Goal: Navigation & Orientation: Find specific page/section

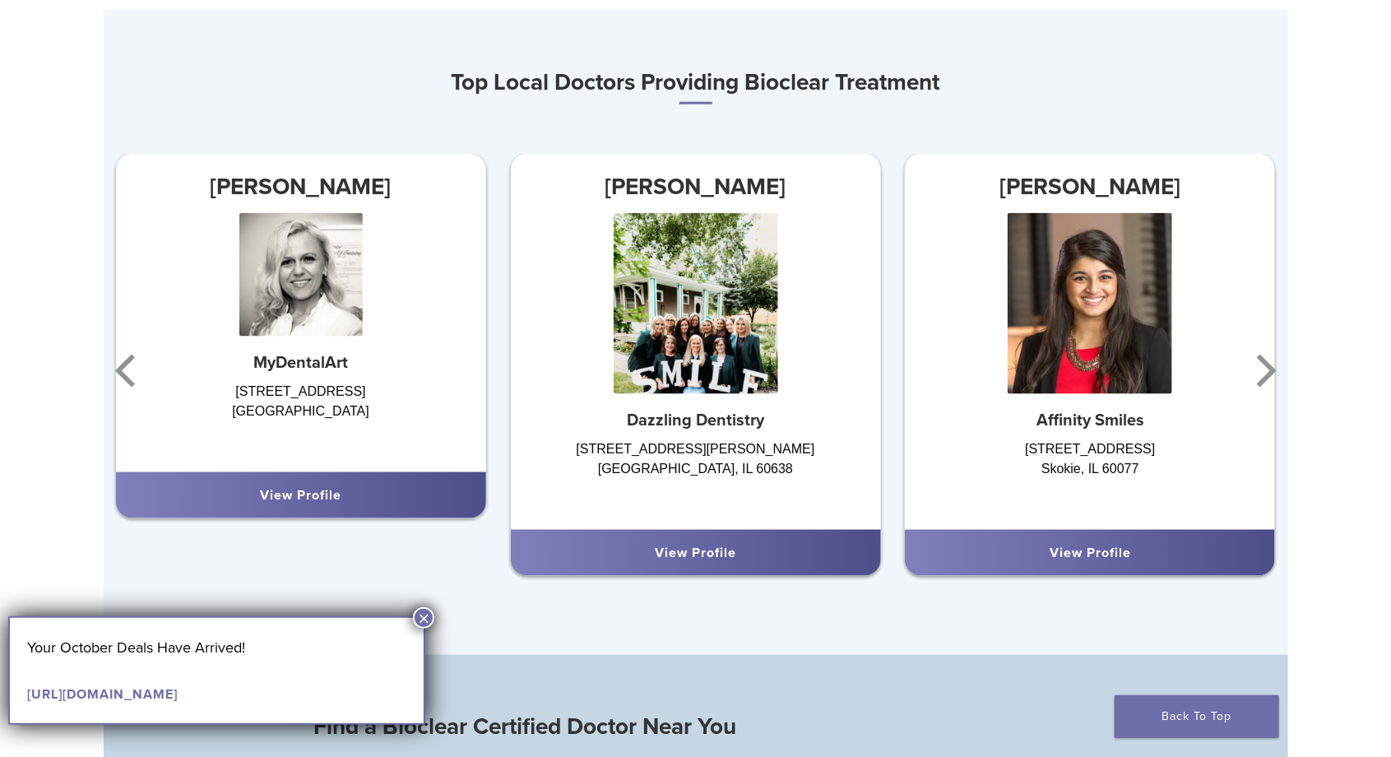
scroll to position [986, 0]
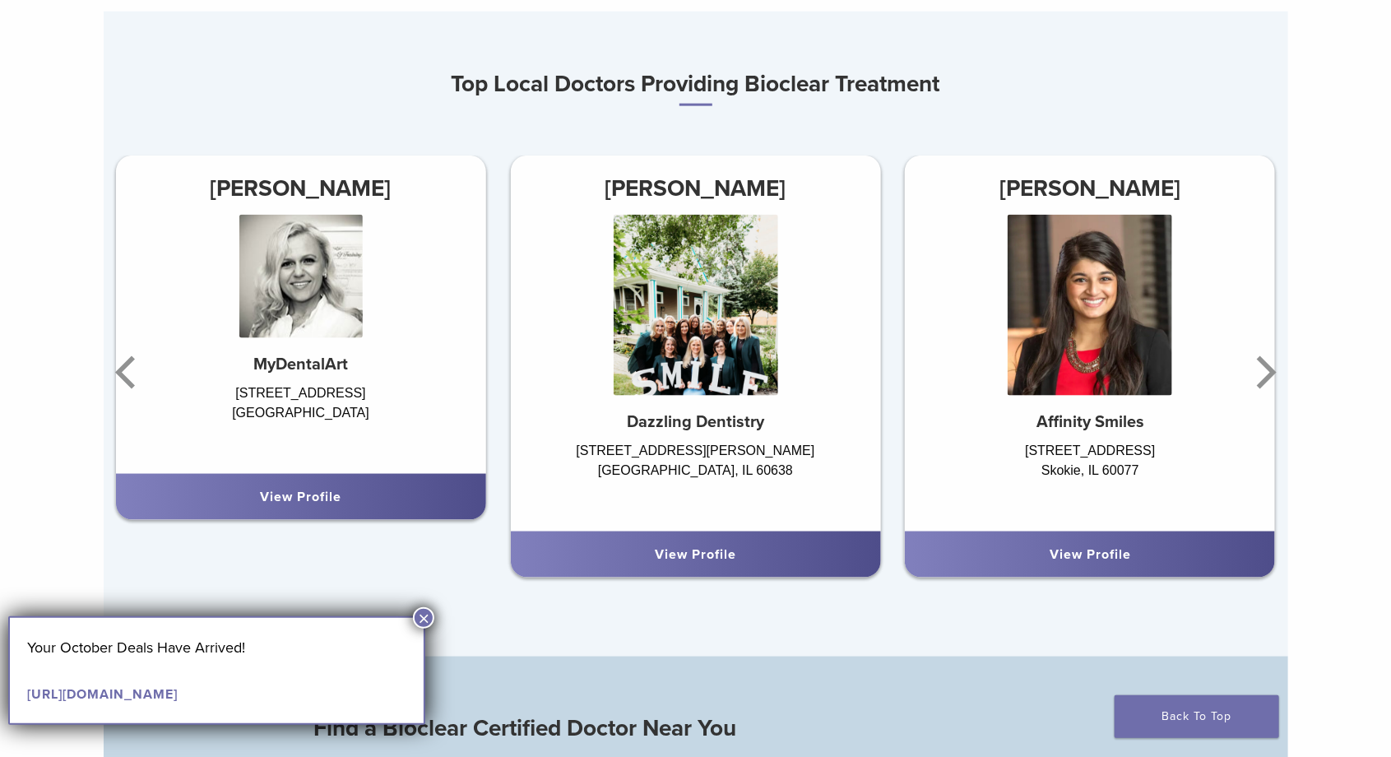
click at [1280, 360] on div "Dr. Mansi Raina Affinity Smiles 5550 W Touhy Ave Ste 303 Skokie, IL 60077 View …" at bounding box center [1090, 372] width 395 height 435
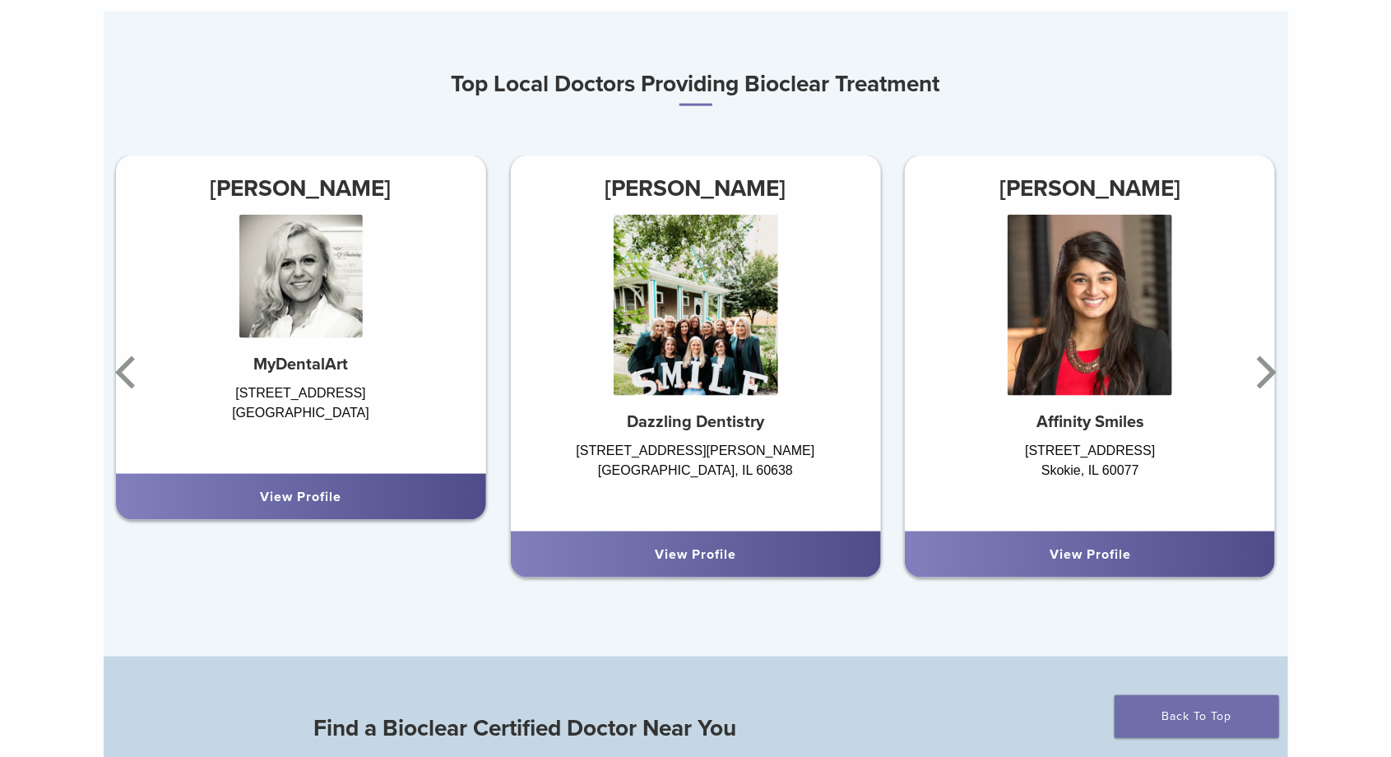
click at [1251, 369] on icon "Next" at bounding box center [1263, 372] width 33 height 99
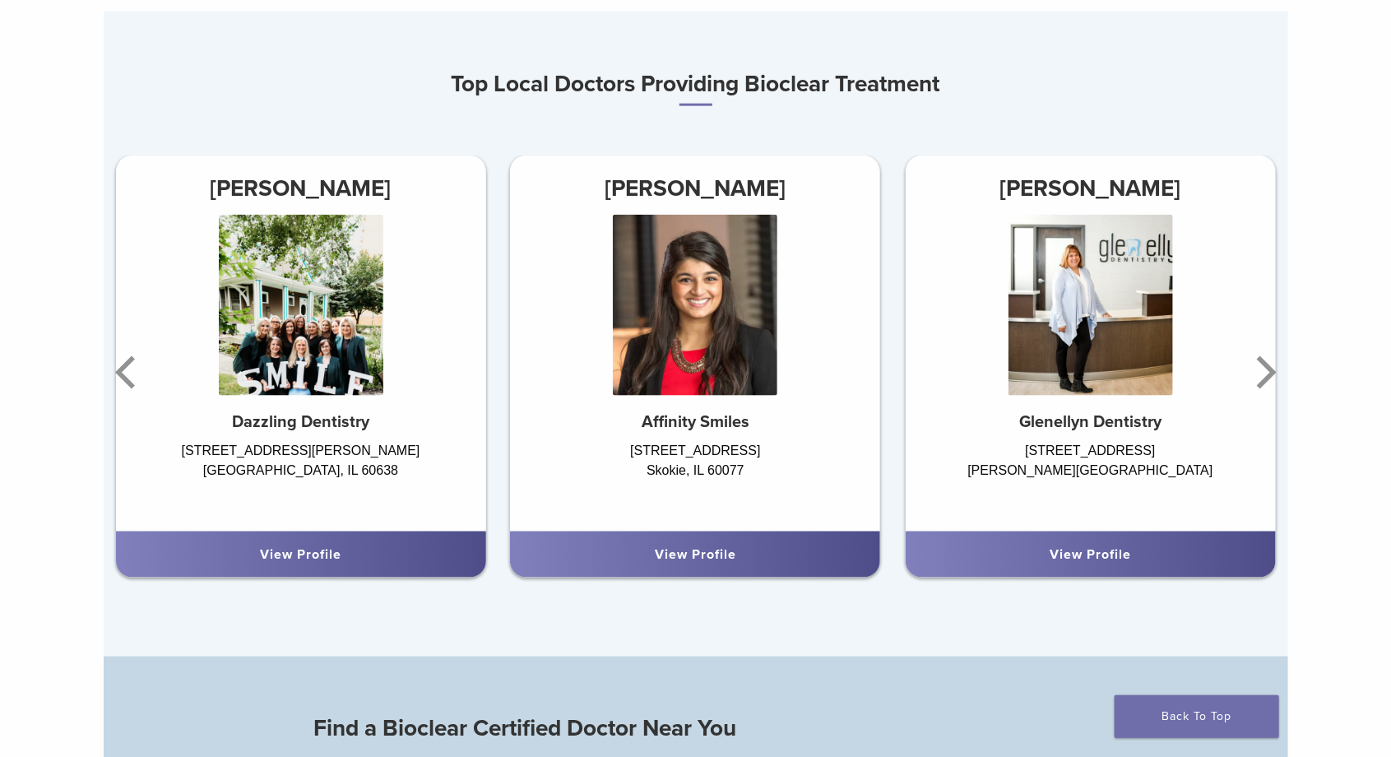
click at [1262, 352] on icon "Next" at bounding box center [1263, 372] width 33 height 99
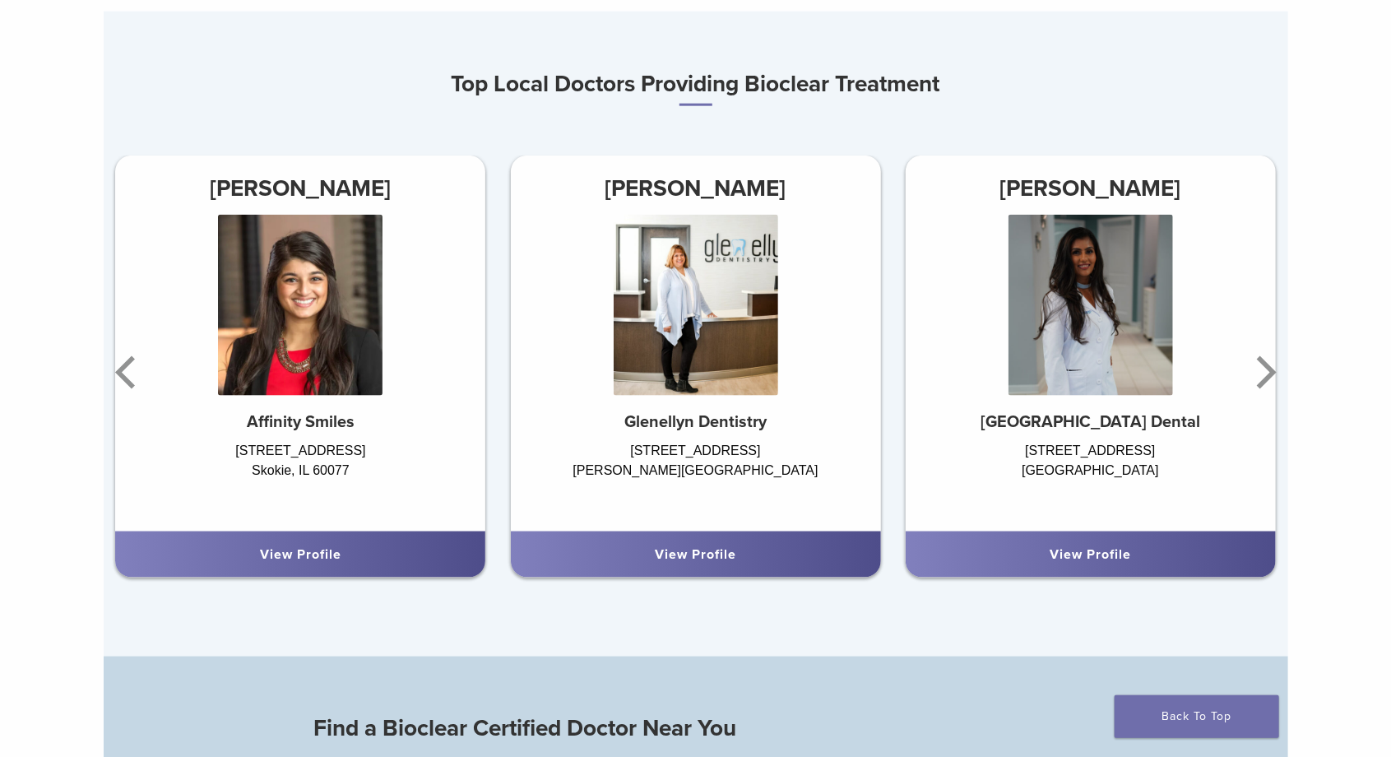
click at [1258, 363] on icon "Next" at bounding box center [1263, 372] width 33 height 99
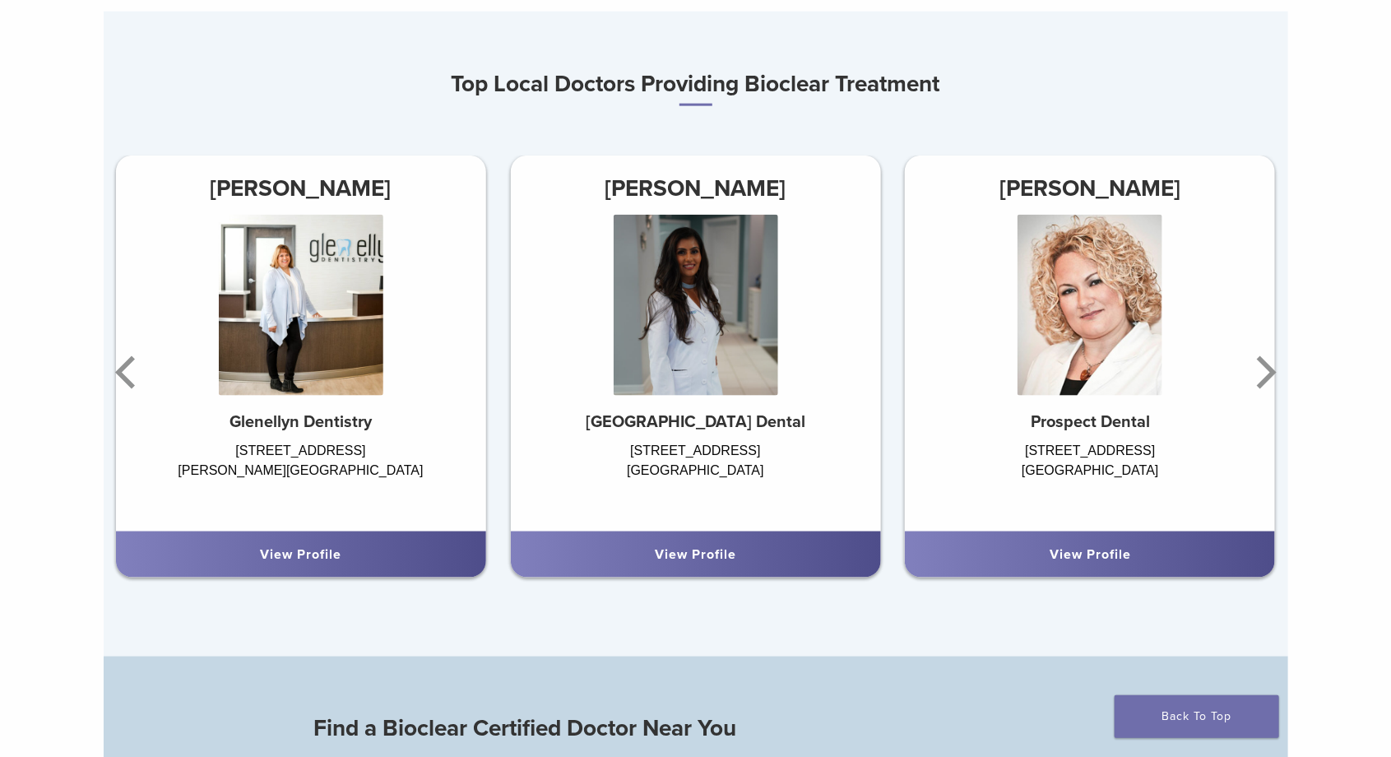
click at [1251, 356] on icon "Next" at bounding box center [1263, 372] width 33 height 99
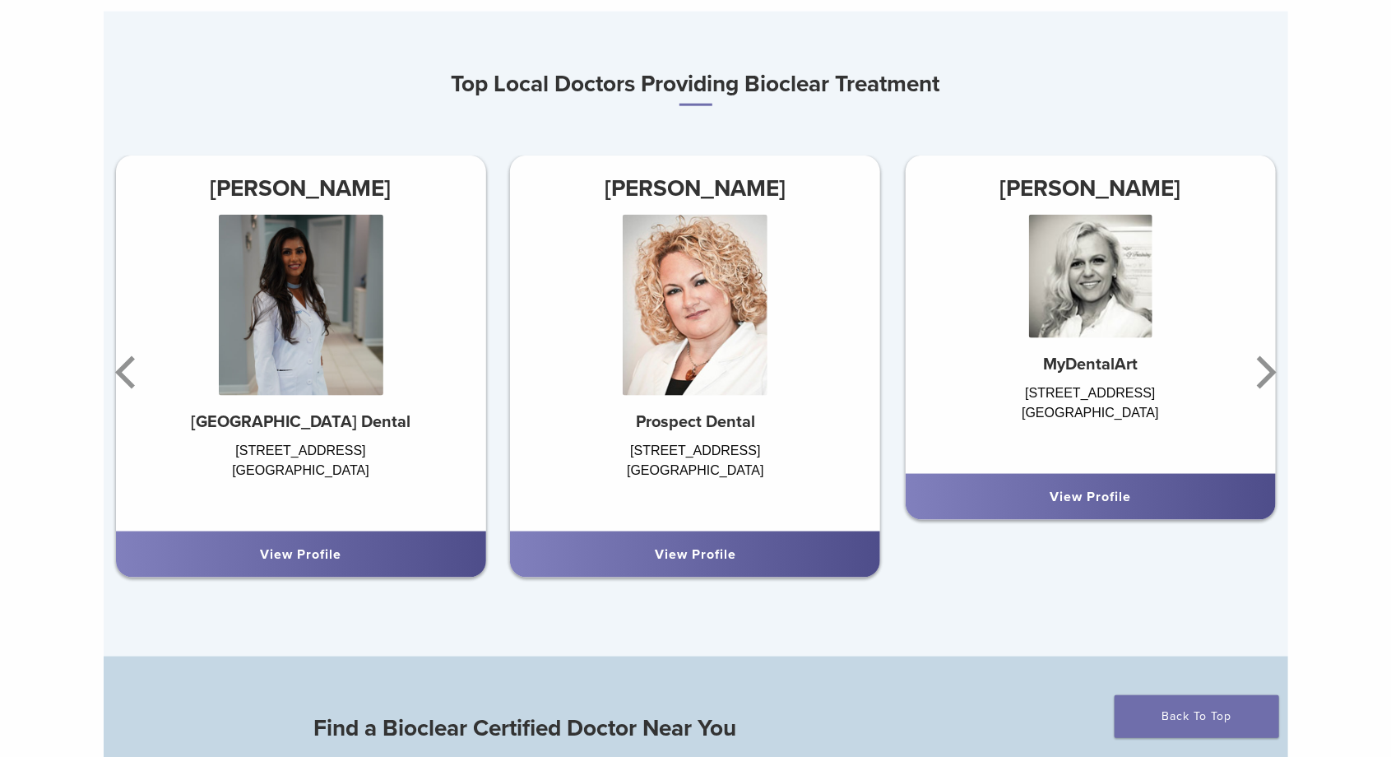
click at [1255, 364] on icon "Next" at bounding box center [1263, 372] width 33 height 99
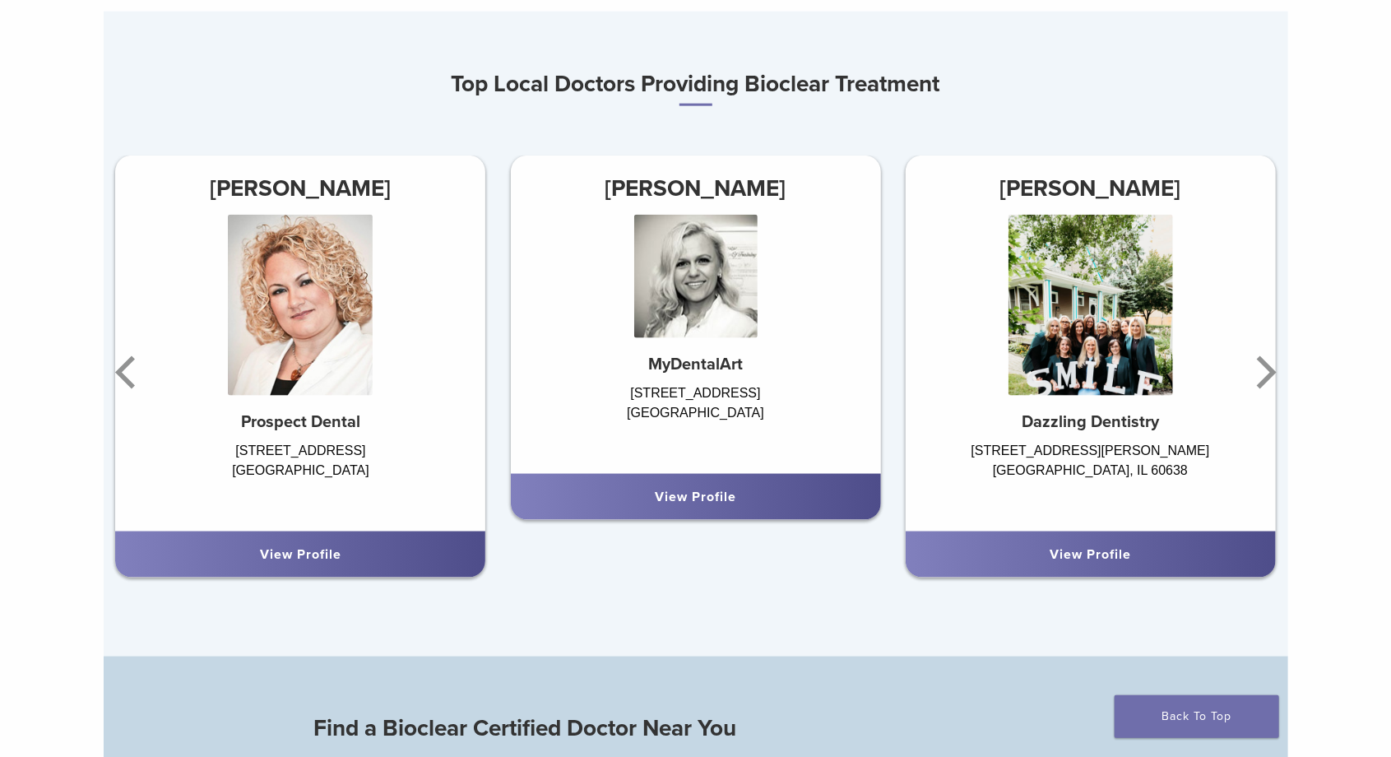
click at [1255, 362] on icon "Next" at bounding box center [1263, 372] width 33 height 99
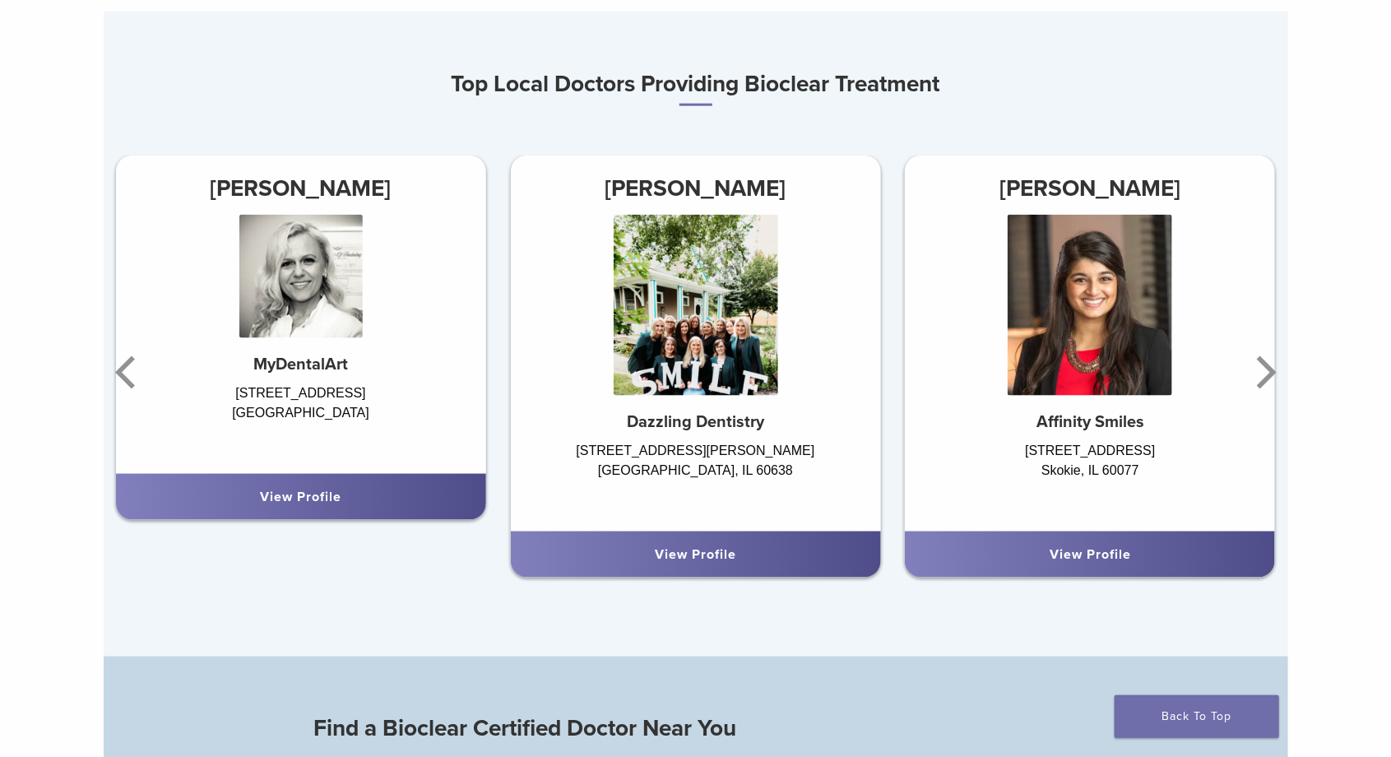
click at [1257, 361] on icon "Next" at bounding box center [1263, 372] width 33 height 99
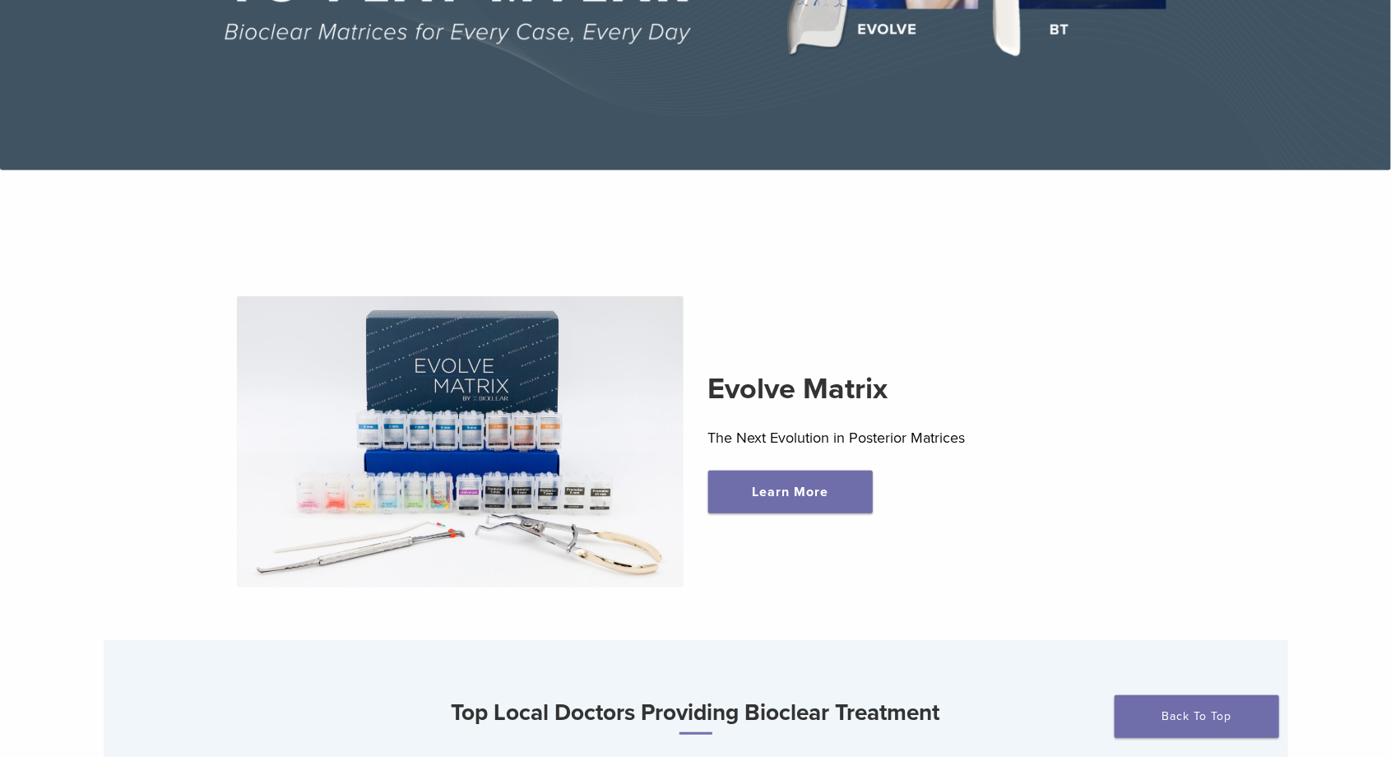
scroll to position [0, 0]
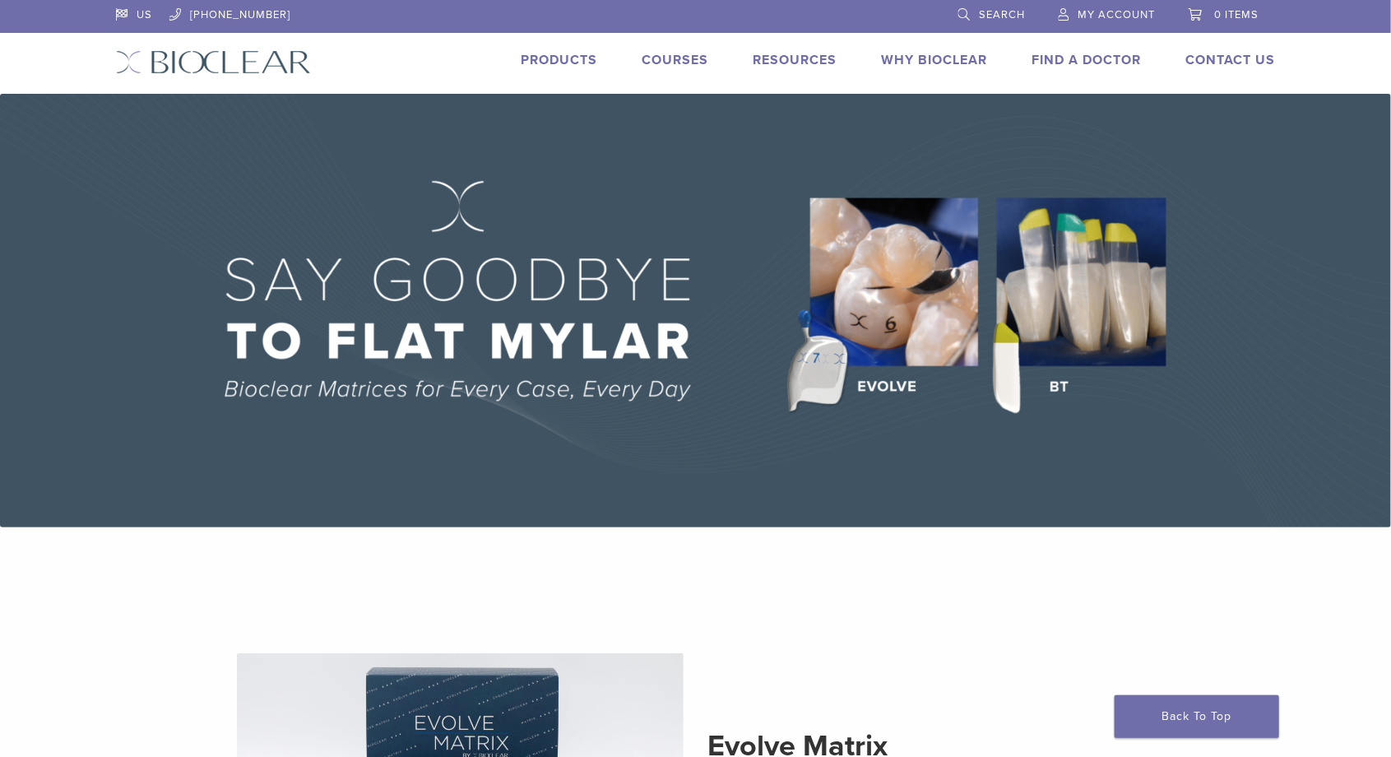
click at [674, 53] on link "Courses" at bounding box center [676, 60] width 67 height 16
click at [559, 63] on link "Products" at bounding box center [560, 60] width 77 height 16
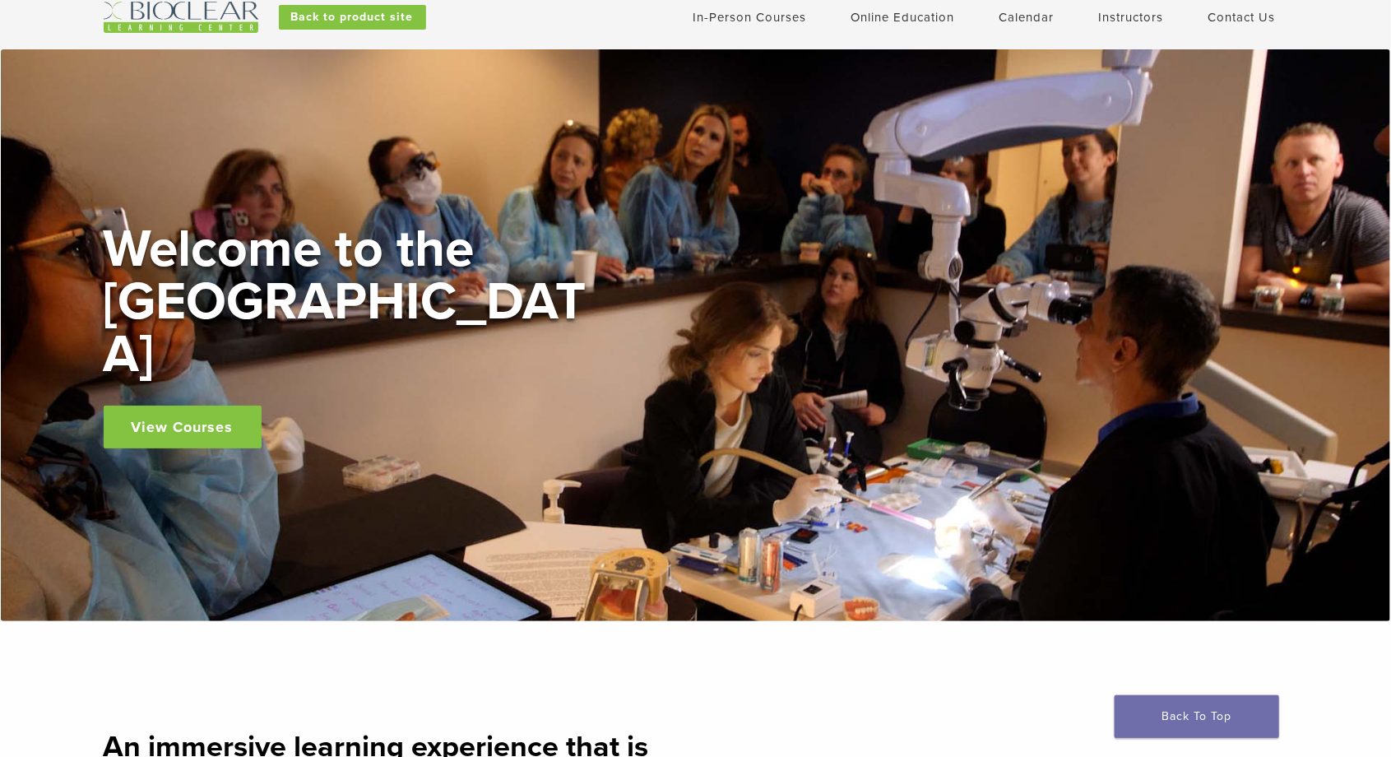
scroll to position [30, 0]
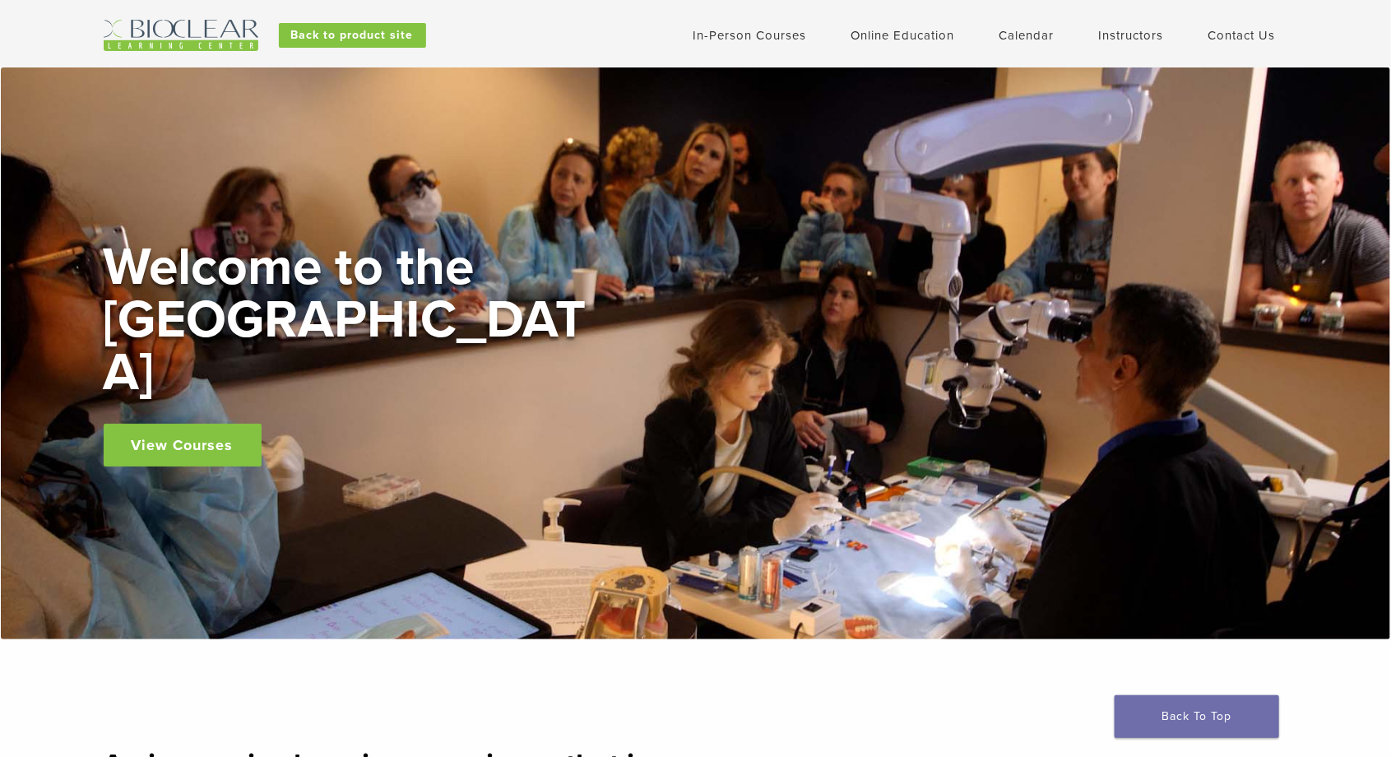
click at [220, 424] on link "View Courses" at bounding box center [183, 445] width 158 height 43
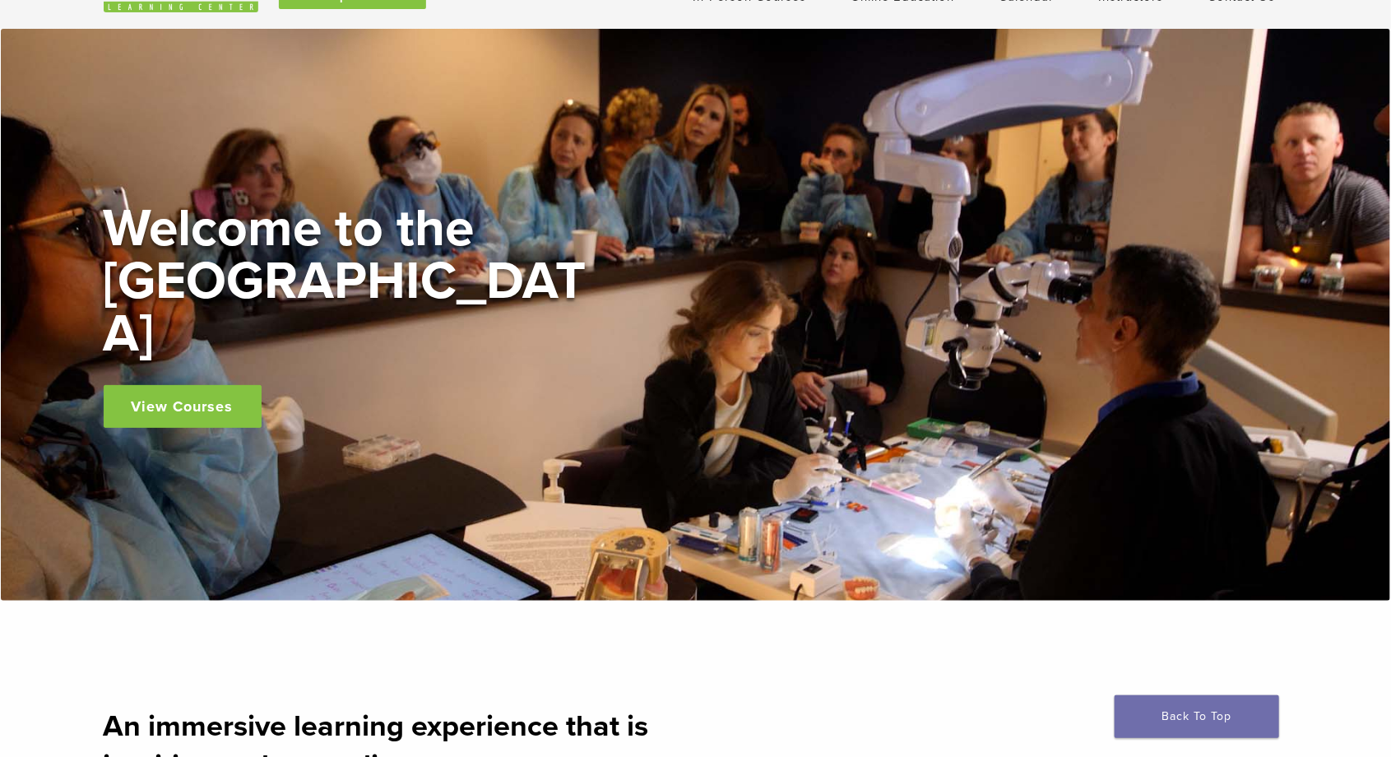
scroll to position [0, 0]
